Goal: Information Seeking & Learning: Learn about a topic

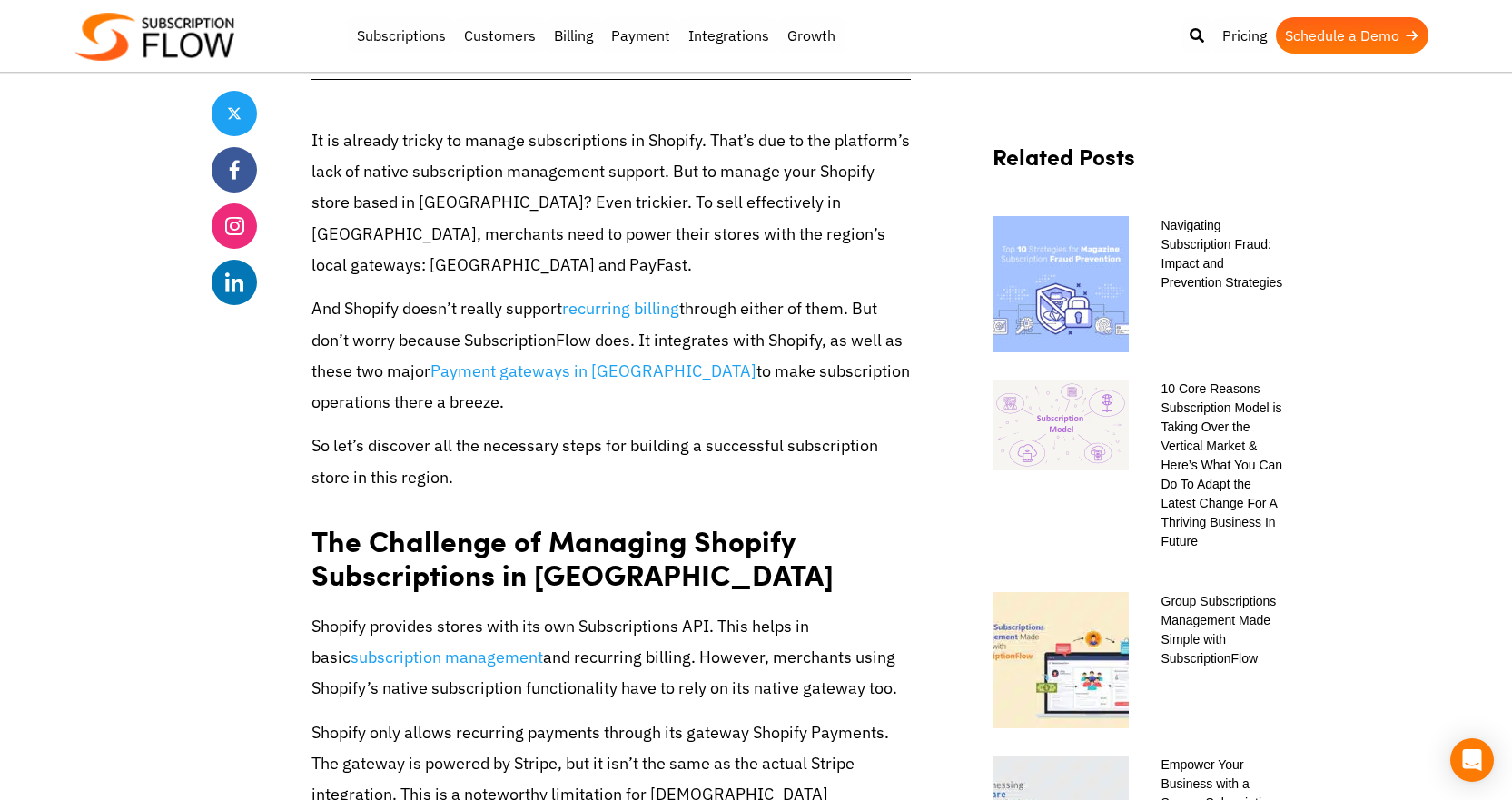
scroll to position [726, 0]
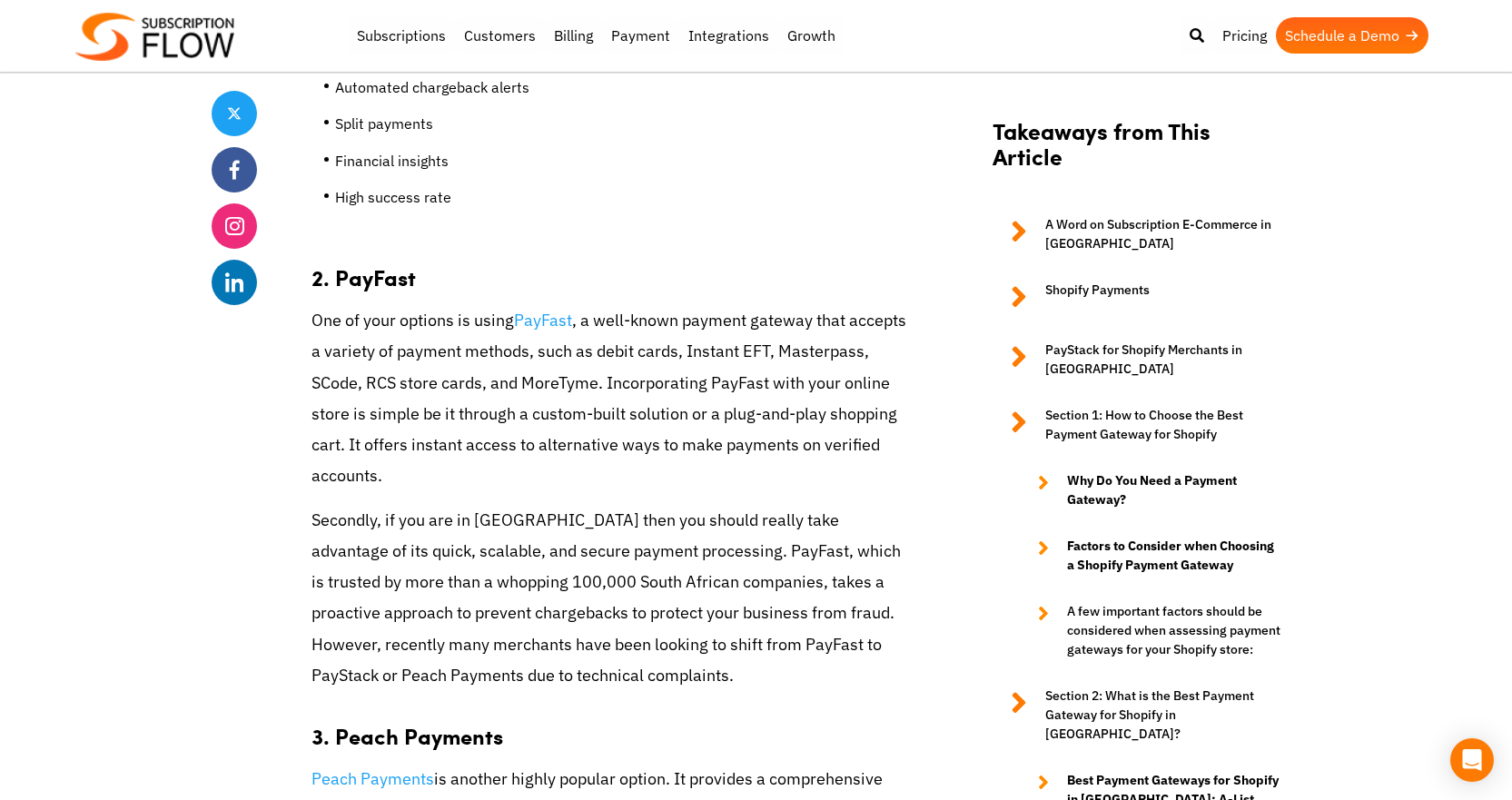
scroll to position [5538, 0]
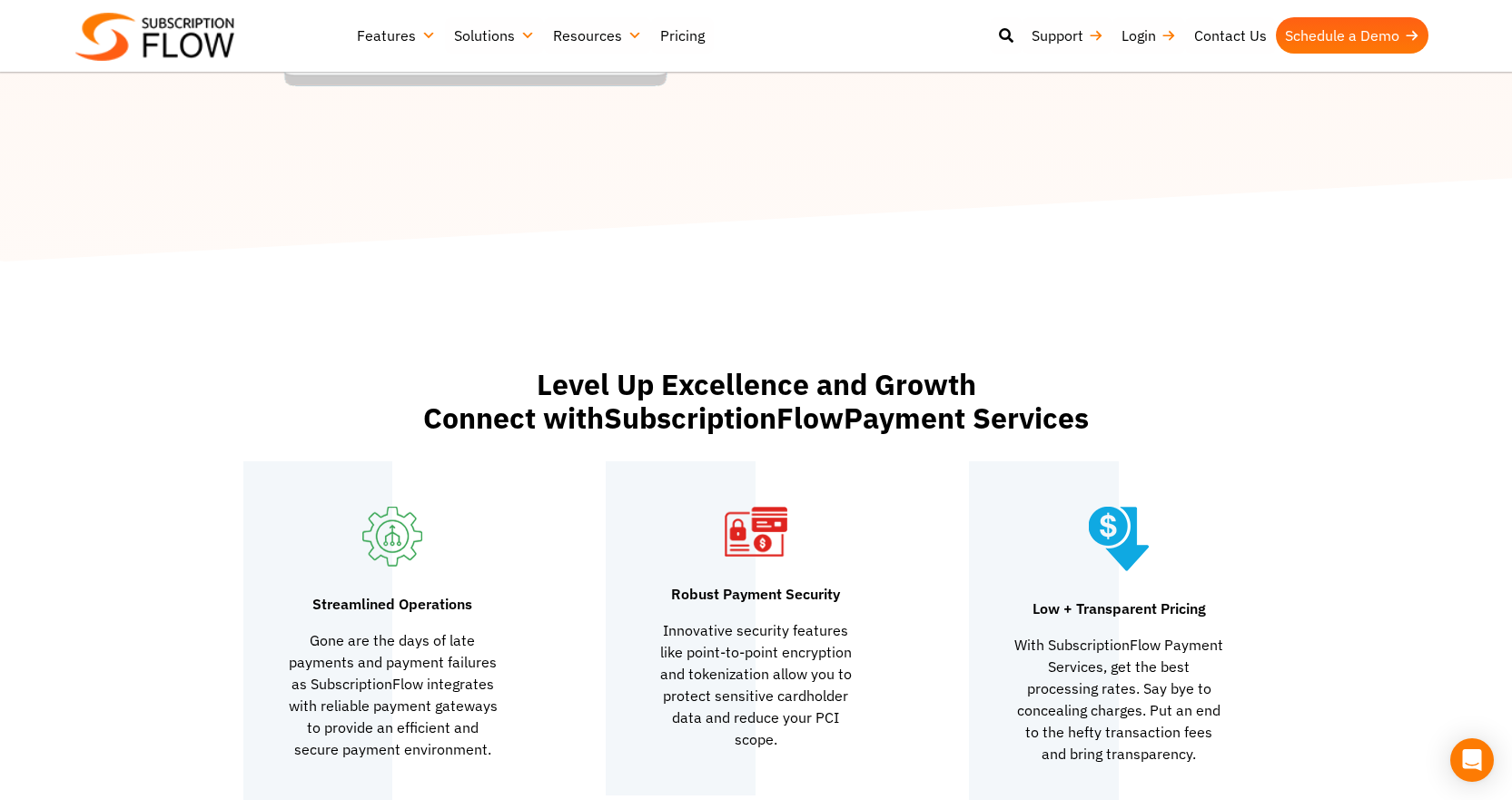
scroll to position [1998, 0]
